Goal: Task Accomplishment & Management: Manage account settings

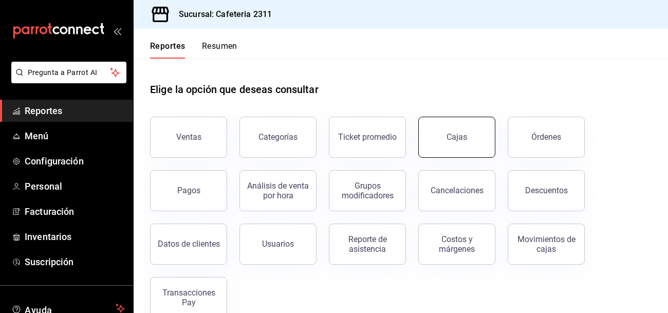
click at [457, 127] on link "Cajas" at bounding box center [456, 137] width 77 height 41
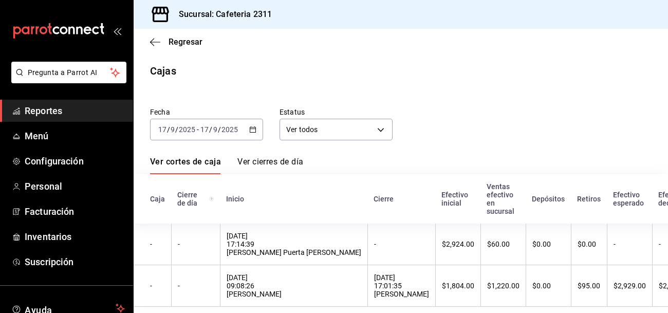
click at [457, 127] on div "Fecha [DATE] [DATE] - [DATE] [DATE] Estatus Ver todos ALL" at bounding box center [393, 115] width 518 height 49
click at [40, 117] on span "Reportes" at bounding box center [75, 111] width 100 height 14
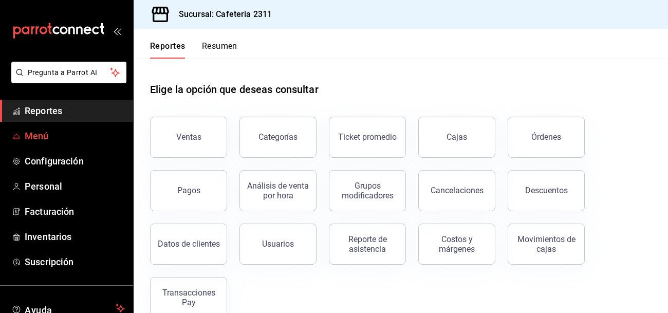
click at [39, 141] on span "Menú" at bounding box center [75, 136] width 100 height 14
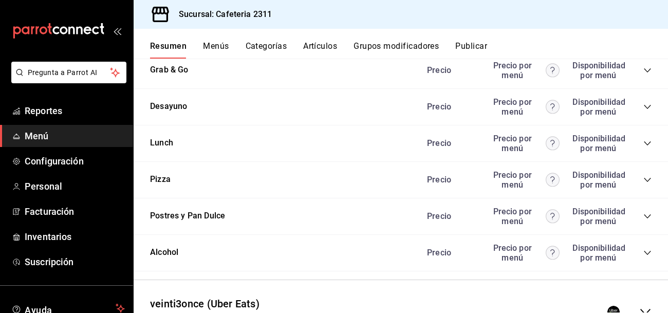
scroll to position [1340, 0]
click at [169, 149] on button "Lunch" at bounding box center [161, 144] width 23 height 12
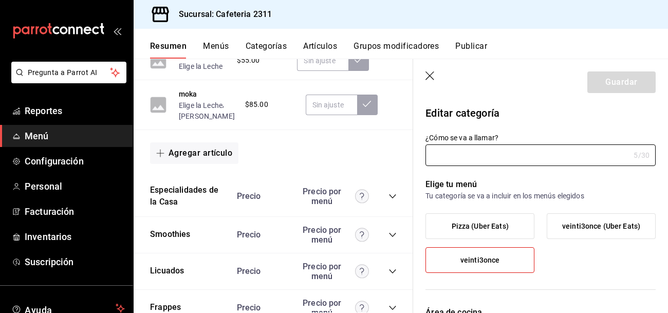
type input "Lunch"
type input "1706558227770"
type input "ac043bc9-970d-4999-bbae-96d181bffabf"
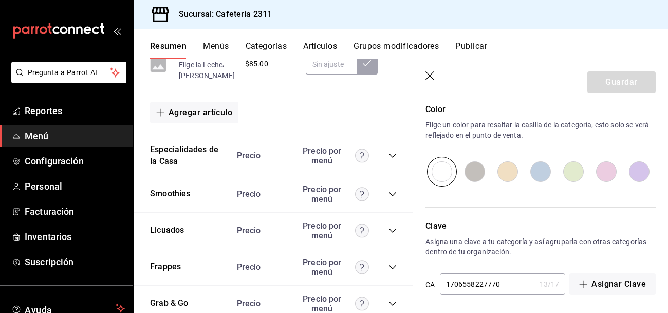
scroll to position [540, 0]
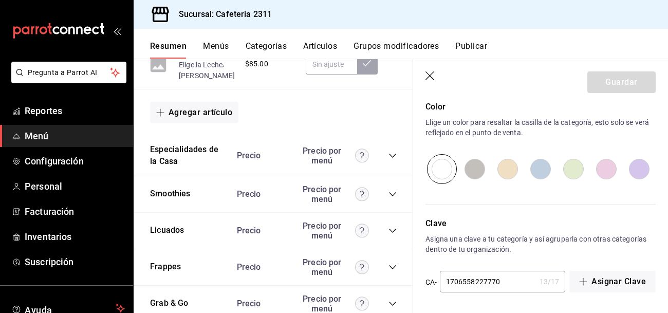
click at [397, 44] on button "Grupos modificadores" at bounding box center [396, 49] width 85 height 17
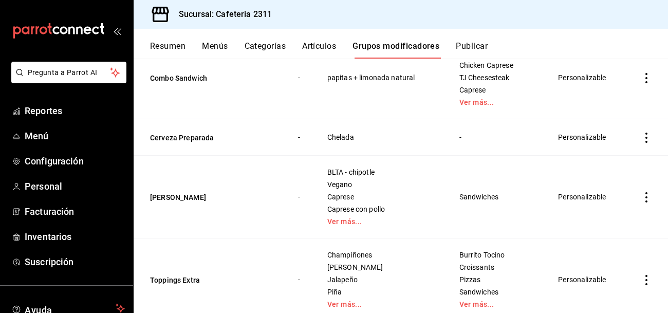
scroll to position [743, 0]
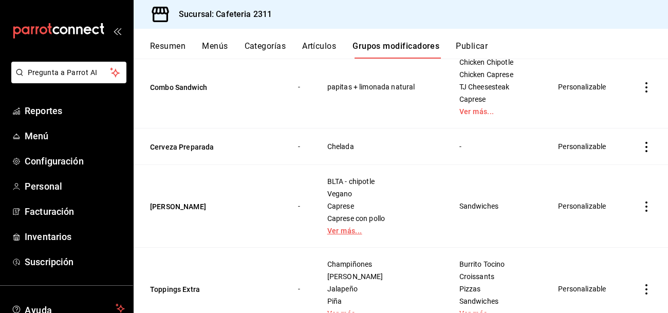
click at [343, 227] on link "Ver más..." at bounding box center [380, 230] width 106 height 7
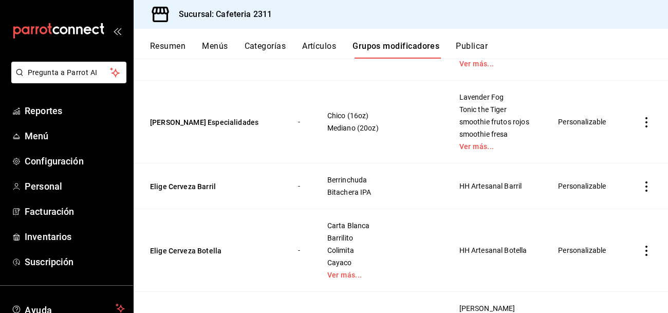
scroll to position [328, 0]
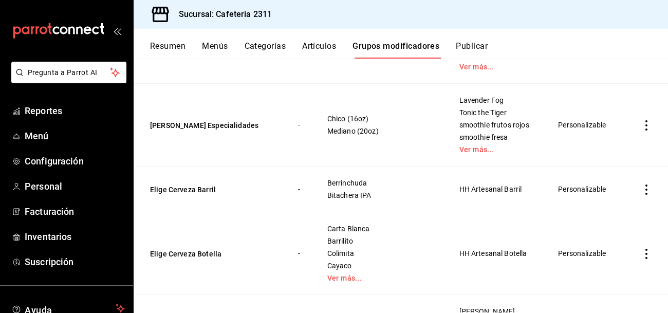
click at [313, 48] on button "Artículos" at bounding box center [319, 49] width 34 height 17
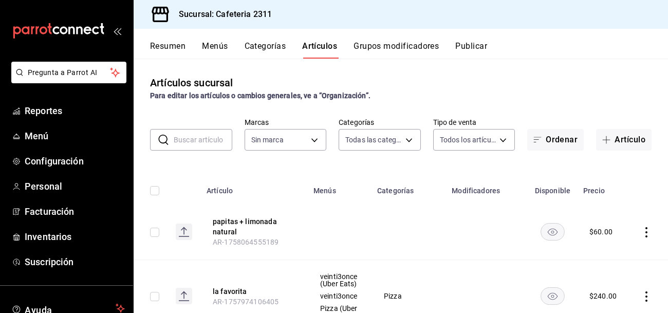
type input "536a82a5-983a-43ec-b1be-69caf506a0f5,2d541d84-83a7-4f98-a380-61900af1125d,575e2…"
type input "85018aa7-d10e-4b77-9d87-cba6278a116b"
click at [224, 224] on button "papitas + limonada natural" at bounding box center [254, 226] width 82 height 21
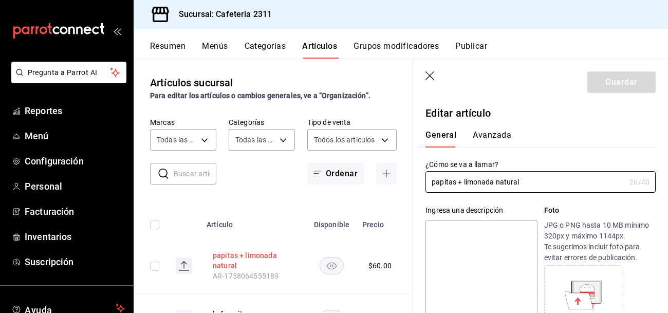
type input "$60.00"
click at [219, 44] on button "Menús" at bounding box center [215, 49] width 26 height 17
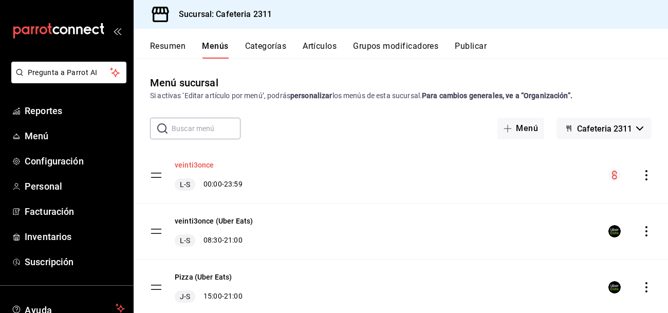
click at [197, 164] on button "veinti3once" at bounding box center [195, 165] width 40 height 10
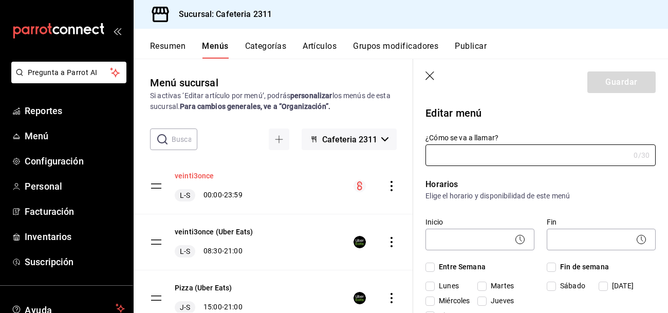
type input "veinti3once"
checkbox input "true"
type input "01691538120891"
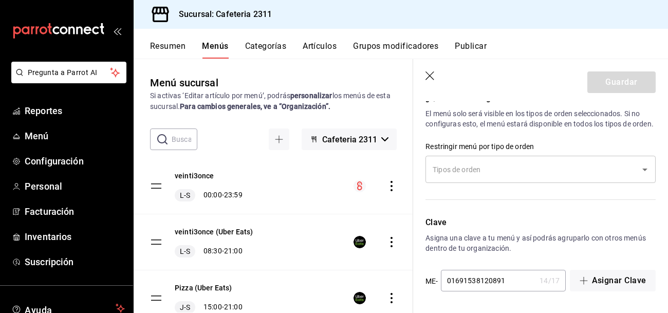
scroll to position [1028, 0]
click at [261, 49] on button "Categorías" at bounding box center [266, 49] width 42 height 17
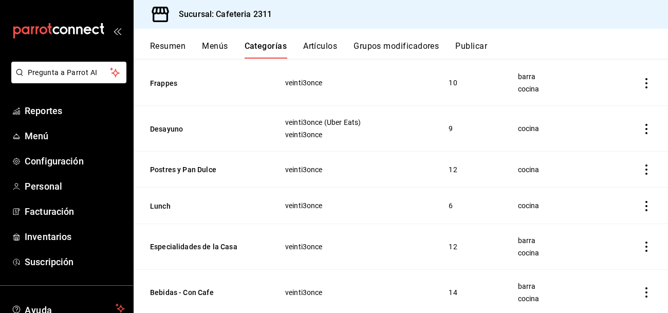
scroll to position [194, 0]
click at [165, 206] on button "Lunch" at bounding box center [201, 205] width 103 height 10
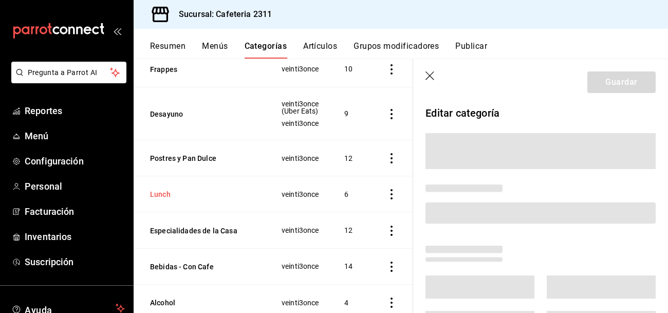
scroll to position [184, 0]
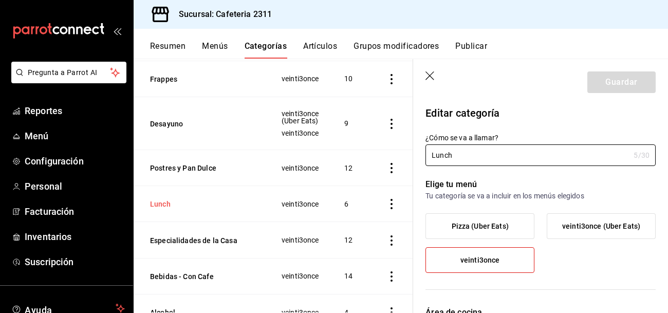
type input "ac043bc9-970d-4999-bbae-96d181bffabf"
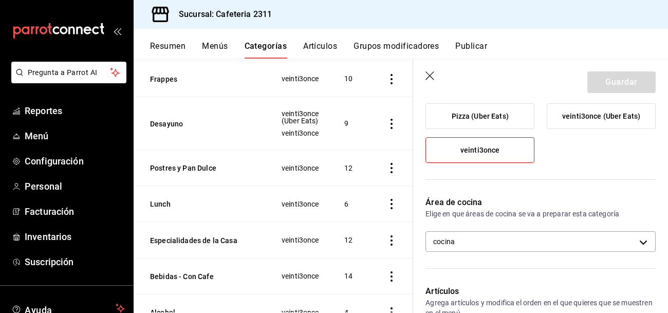
scroll to position [0, 0]
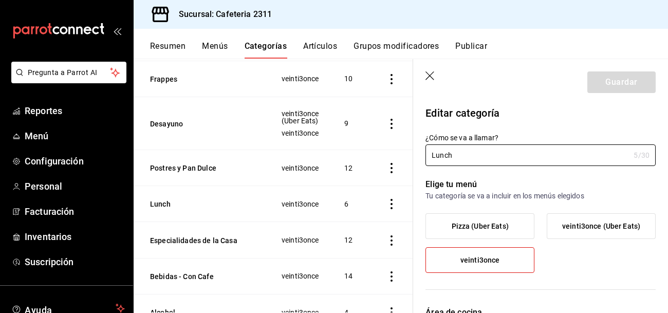
click at [393, 201] on icon "actions" at bounding box center [392, 204] width 10 height 10
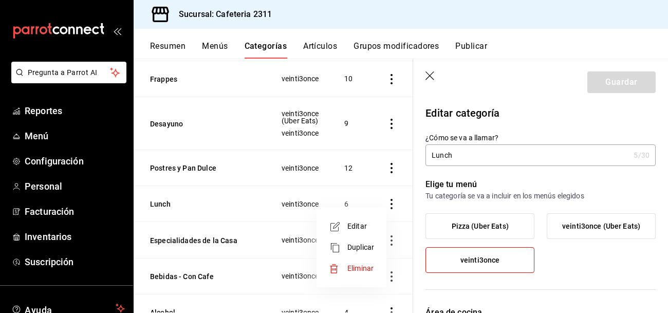
click at [199, 101] on div at bounding box center [334, 156] width 668 height 313
click at [323, 47] on button "Artículos" at bounding box center [320, 49] width 34 height 17
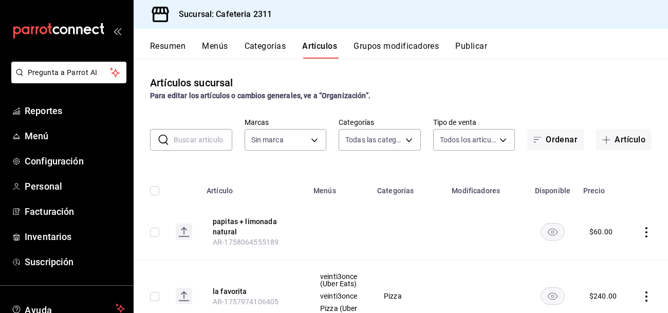
type input "536a82a5-983a-43ec-b1be-69caf506a0f5,2d541d84-83a7-4f98-a380-61900af1125d,575e2…"
type input "85018aa7-d10e-4b77-9d87-cba6278a116b"
click at [226, 225] on button "papitas + limonada natural" at bounding box center [254, 226] width 82 height 21
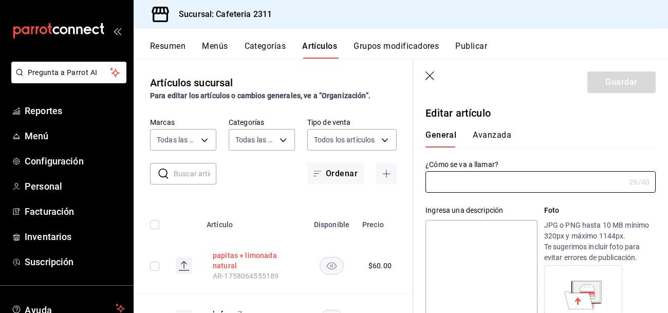
type input "papitas + limonada natural"
type input "AR-1758064555189"
type input "$60.00"
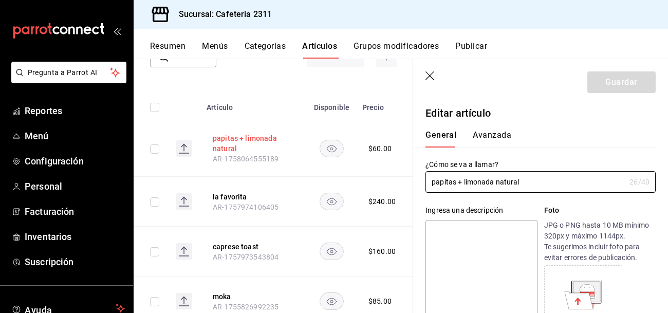
scroll to position [120, 0]
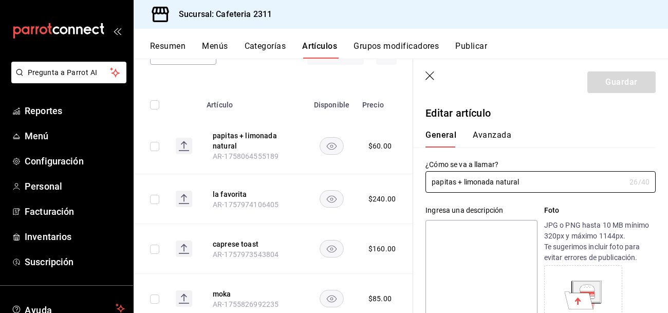
click at [545, 99] on header "Guardar" at bounding box center [540, 80] width 255 height 42
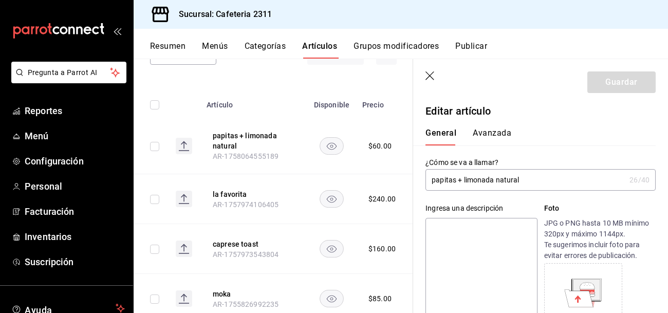
scroll to position [0, 0]
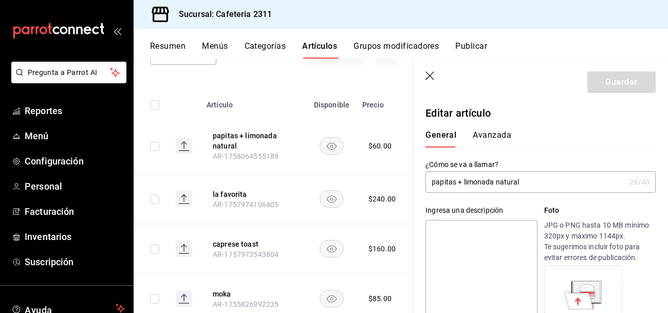
click at [467, 45] on button "Publicar" at bounding box center [471, 49] width 32 height 17
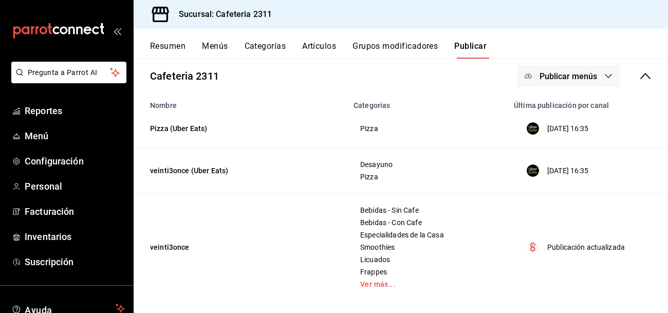
scroll to position [65, 0]
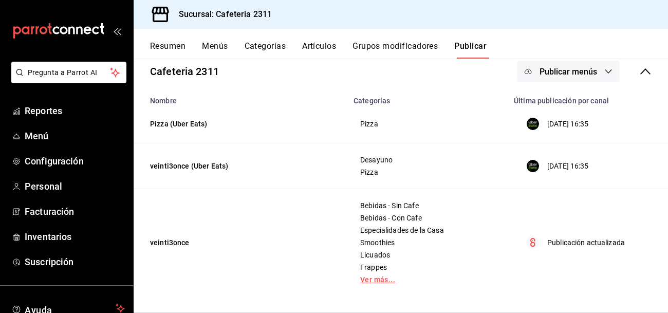
click at [369, 276] on link "Ver más..." at bounding box center [427, 279] width 135 height 7
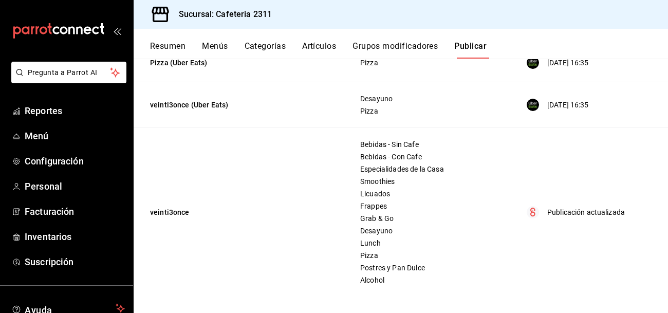
scroll to position [0, 0]
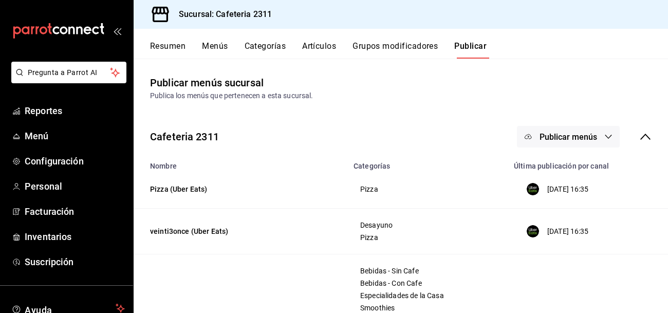
click at [172, 46] on button "Resumen" at bounding box center [167, 49] width 35 height 17
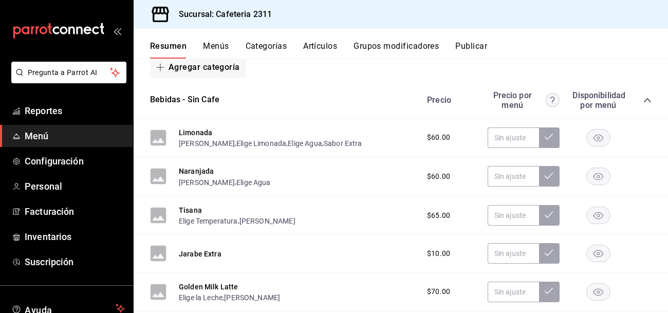
scroll to position [149, 0]
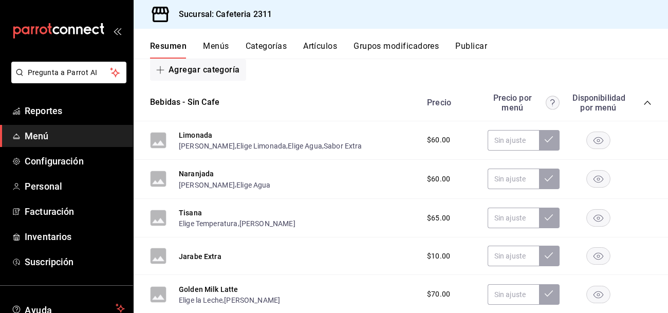
click at [649, 103] on icon "collapse-category-row" at bounding box center [647, 103] width 8 height 8
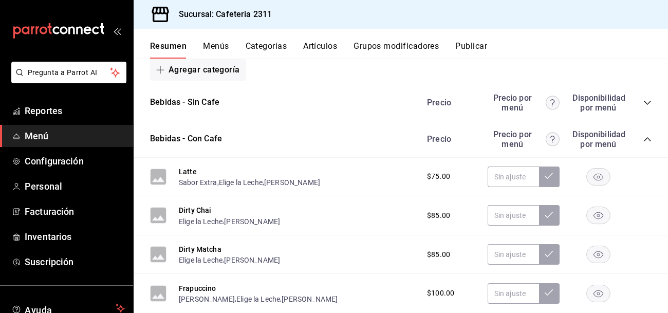
click at [650, 135] on icon "collapse-category-row" at bounding box center [647, 139] width 8 height 8
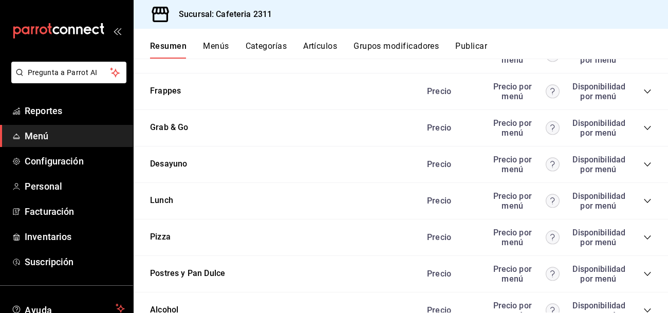
scroll to position [343, 0]
click at [645, 198] on icon "collapse-category-row" at bounding box center [647, 200] width 7 height 4
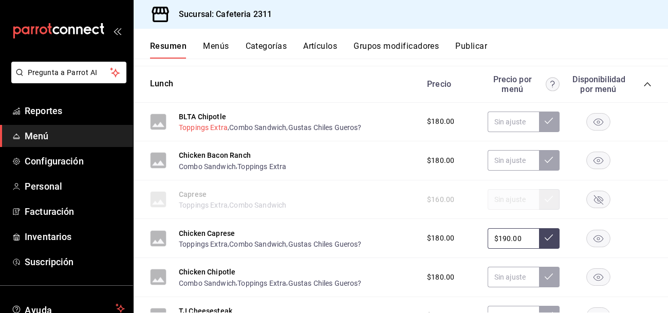
scroll to position [457, 0]
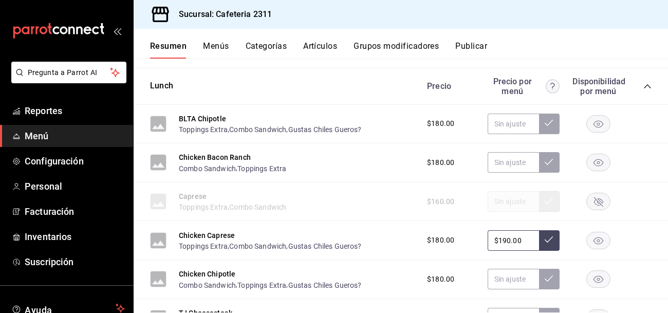
click at [262, 45] on button "Categorías" at bounding box center [267, 49] width 42 height 17
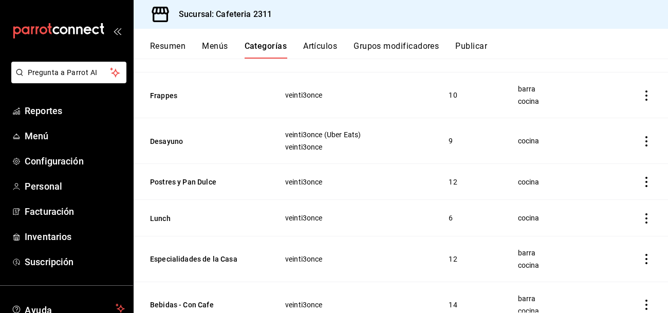
scroll to position [182, 0]
click at [645, 217] on icon "actions" at bounding box center [646, 217] width 10 height 10
click at [608, 244] on span "Editar" at bounding box center [615, 240] width 27 height 11
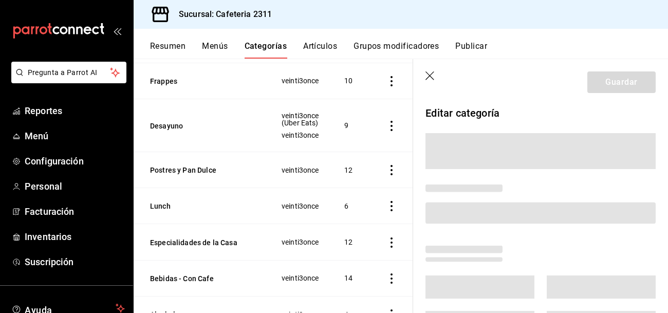
scroll to position [172, 0]
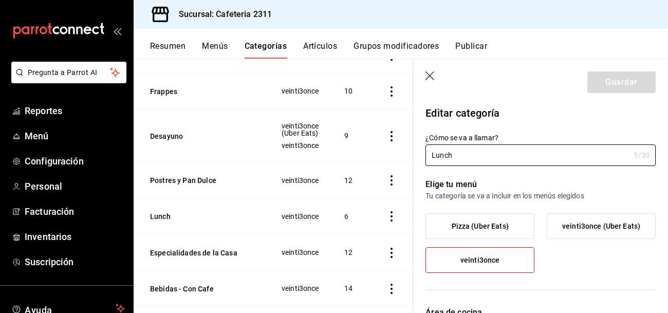
type input "ac043bc9-970d-4999-bbae-96d181bffabf"
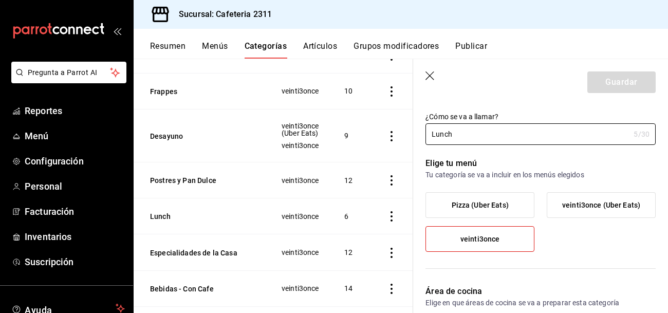
scroll to position [0, 0]
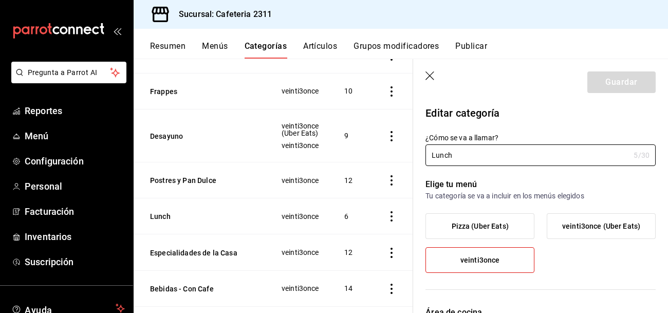
click at [390, 45] on button "Grupos modificadores" at bounding box center [396, 49] width 85 height 17
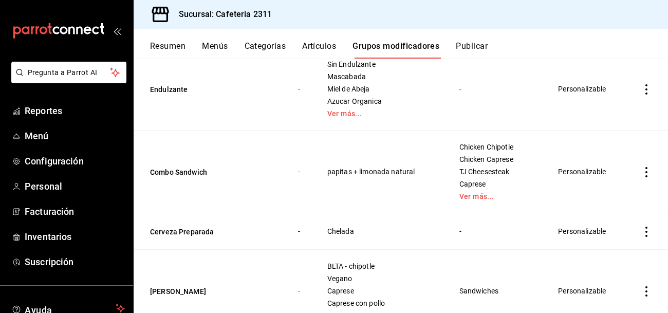
scroll to position [659, 0]
click at [171, 166] on button "Combo Sandwich" at bounding box center [211, 171] width 123 height 10
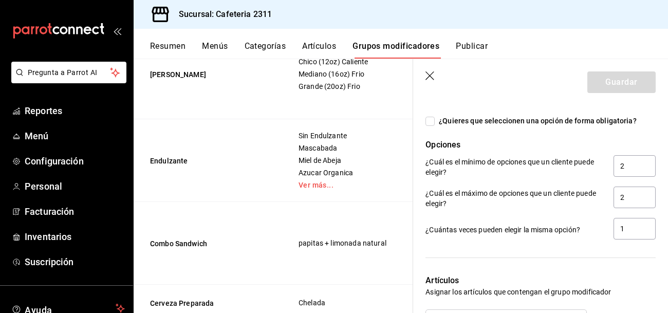
scroll to position [481, 0]
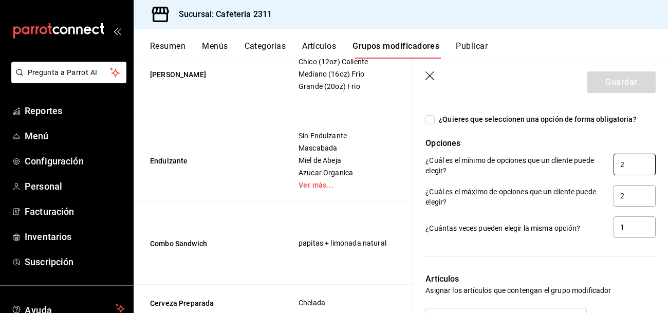
click at [637, 165] on input "2" at bounding box center [635, 165] width 42 height 22
type input "1"
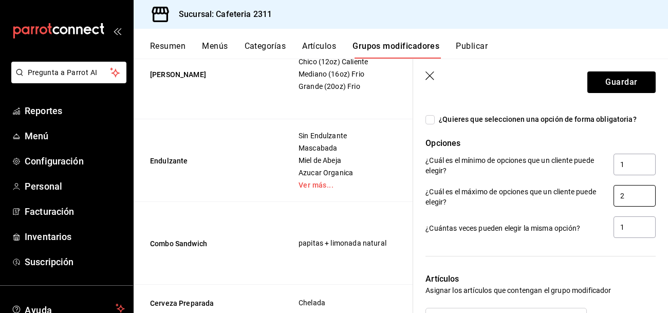
click at [625, 195] on input "2" at bounding box center [635, 196] width 42 height 22
type input "5"
click at [631, 227] on input "1" at bounding box center [635, 227] width 42 height 22
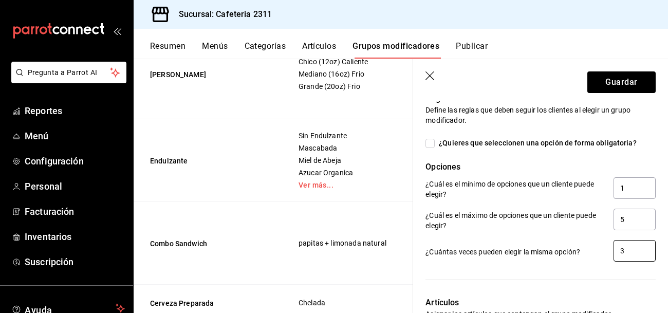
scroll to position [454, 0]
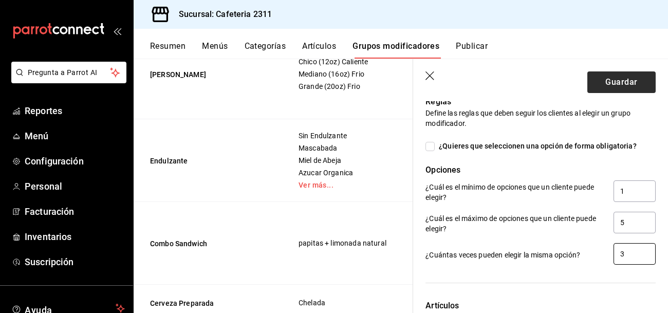
type input "3"
click at [618, 82] on button "Guardar" at bounding box center [621, 82] width 68 height 22
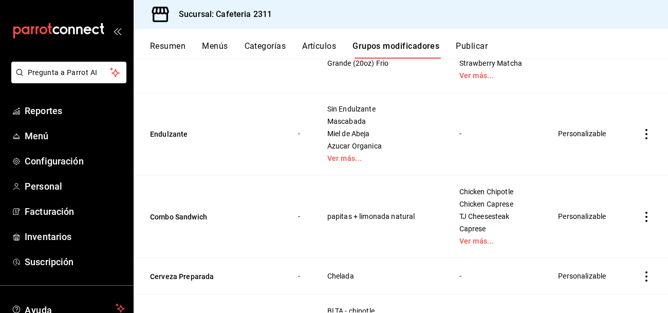
scroll to position [610, 0]
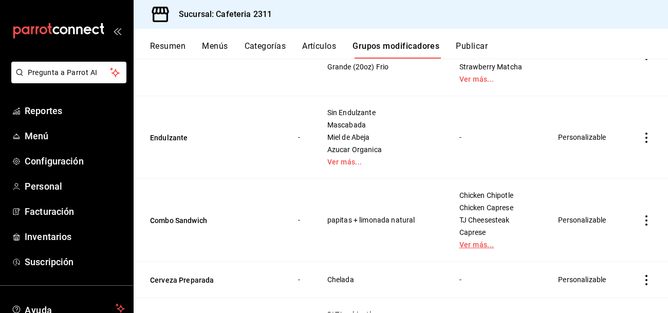
click at [465, 241] on link "Ver más..." at bounding box center [496, 244] width 74 height 7
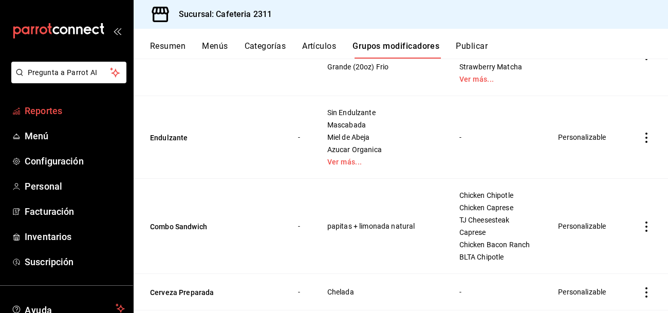
click at [41, 104] on span "Reportes" at bounding box center [75, 111] width 100 height 14
